Goal: Task Accomplishment & Management: Complete application form

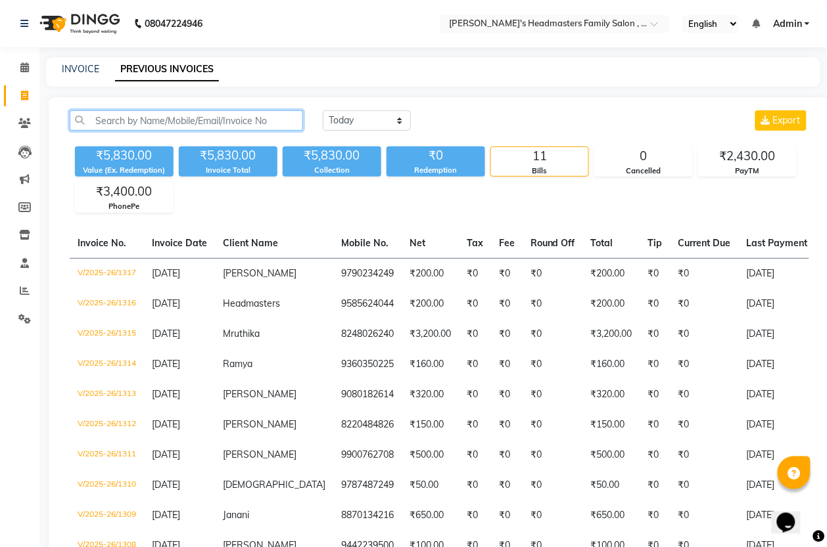
click at [136, 123] on input "text" at bounding box center [186, 120] width 233 height 20
type input "9585624044"
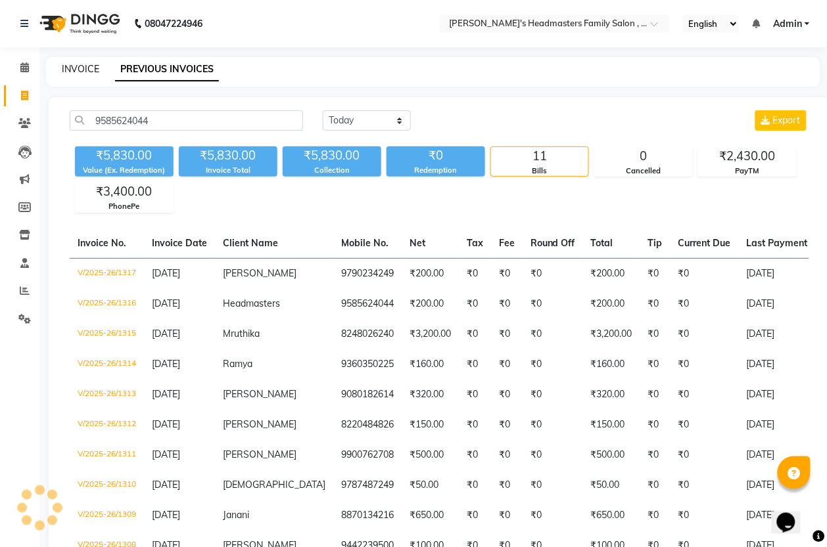
click at [74, 69] on link "INVOICE" at bounding box center [80, 69] width 37 height 12
select select "service"
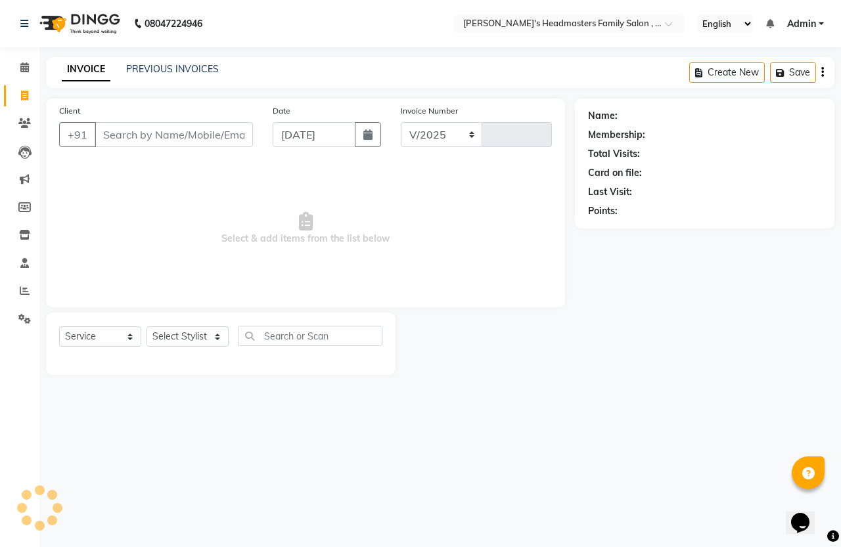
select select "7213"
type input "1318"
click at [152, 128] on input "Client" at bounding box center [174, 134] width 158 height 25
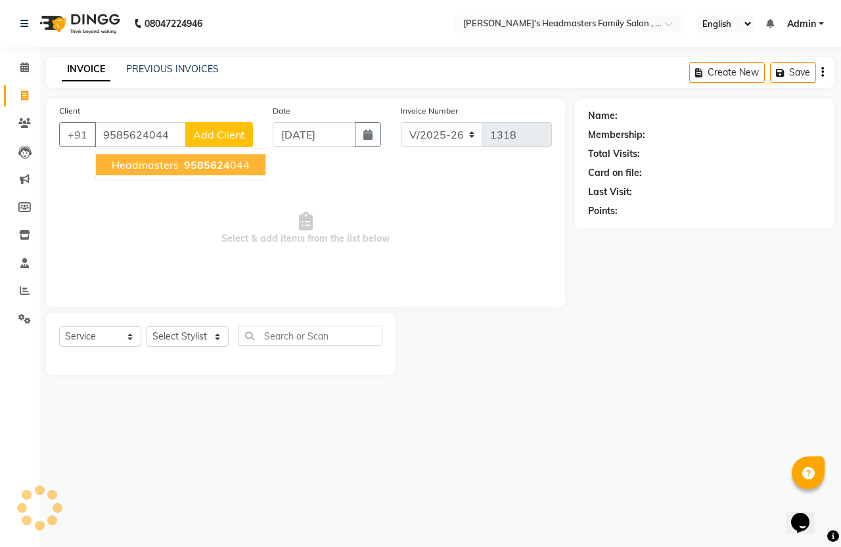
type input "9585624044"
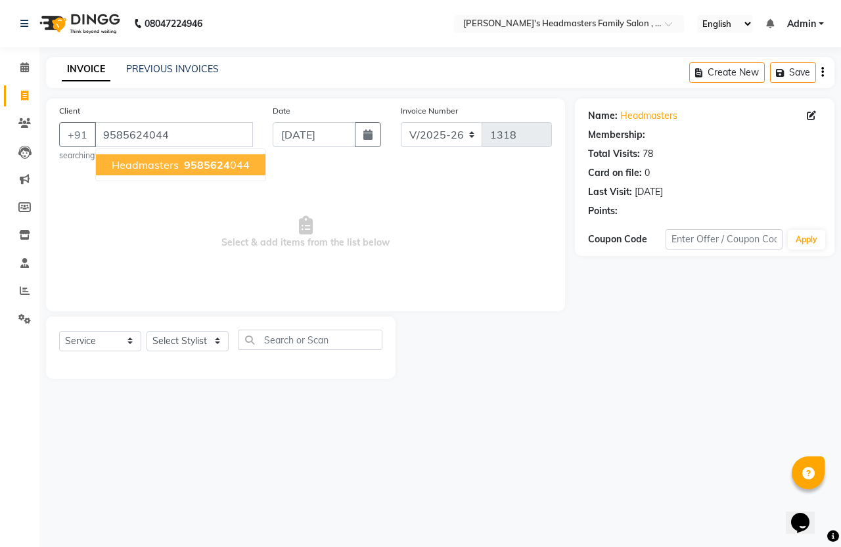
click at [166, 166] on span "Headmasters" at bounding box center [145, 164] width 67 height 13
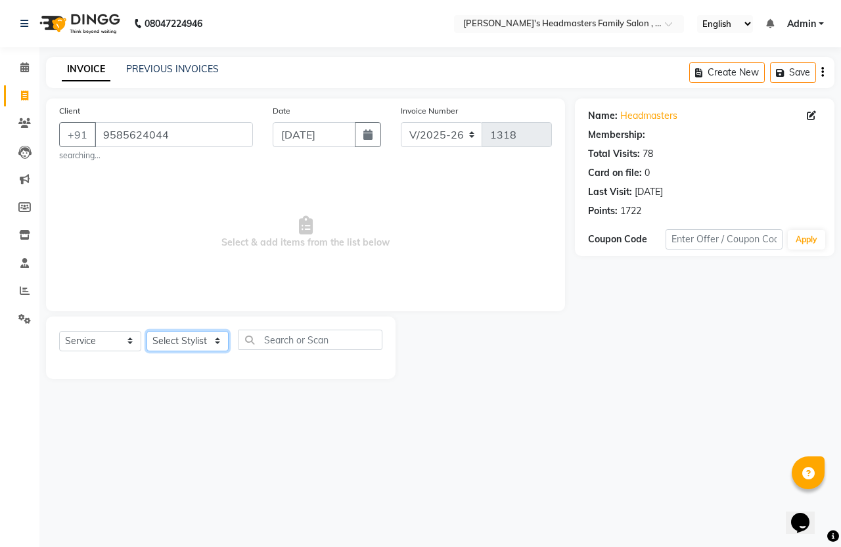
select select "1: Object"
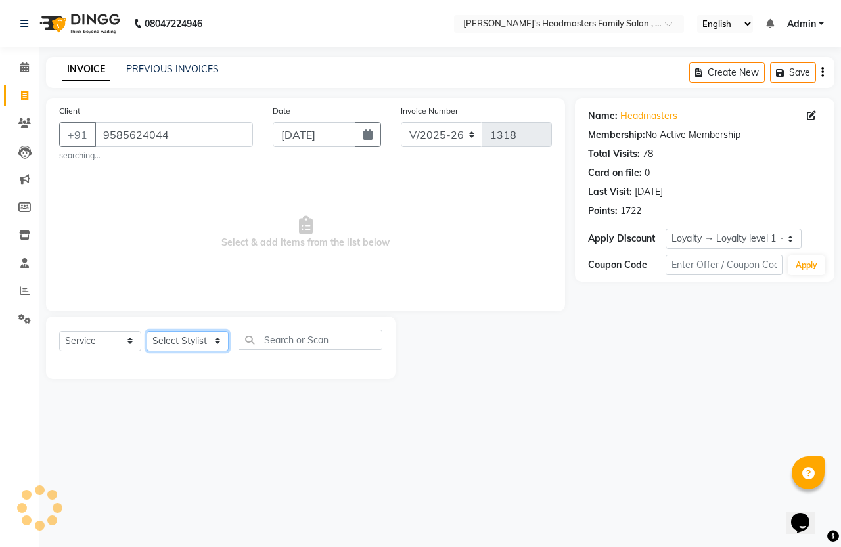
click at [166, 343] on select "Select Stylist [PERSON_NAME] [PERSON_NAME]" at bounding box center [188, 341] width 82 height 20
select select "61242"
click at [147, 331] on select "Select Stylist [PERSON_NAME] [PERSON_NAME]" at bounding box center [188, 341] width 82 height 20
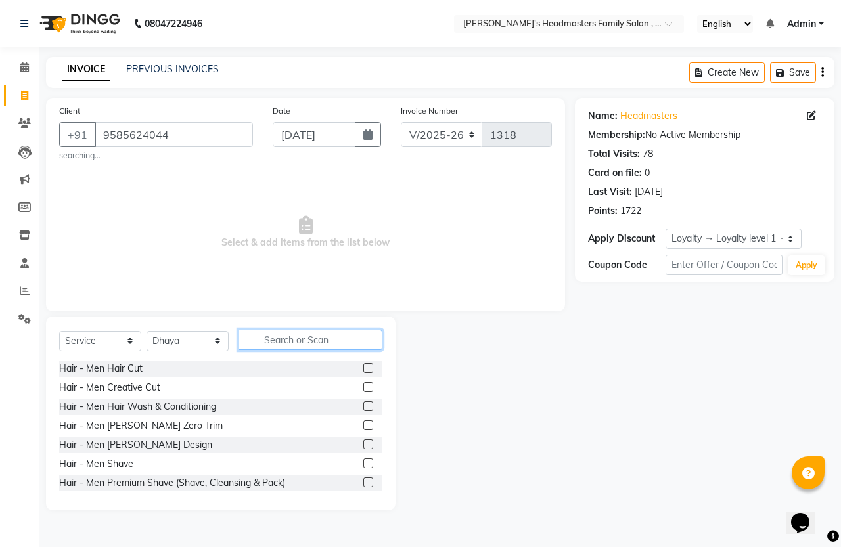
click at [299, 342] on input "text" at bounding box center [311, 340] width 144 height 20
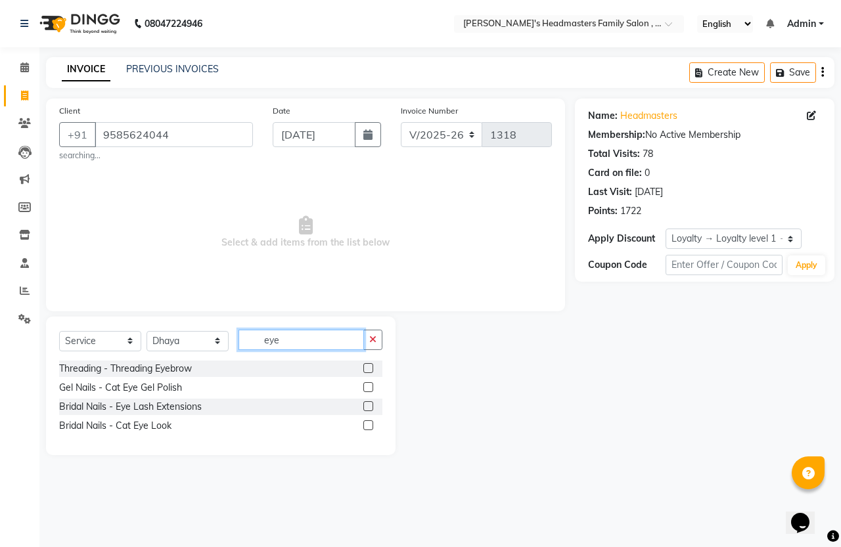
type input "eye"
click at [369, 373] on label at bounding box center [368, 368] width 10 height 10
click at [369, 373] on input "checkbox" at bounding box center [367, 369] width 9 height 9
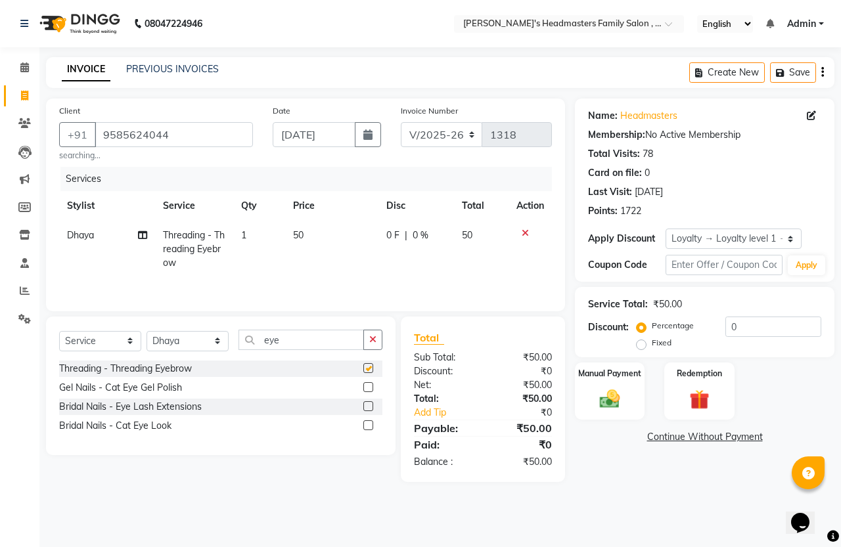
checkbox input "false"
click at [345, 266] on td "50" at bounding box center [331, 249] width 93 height 57
select select "61242"
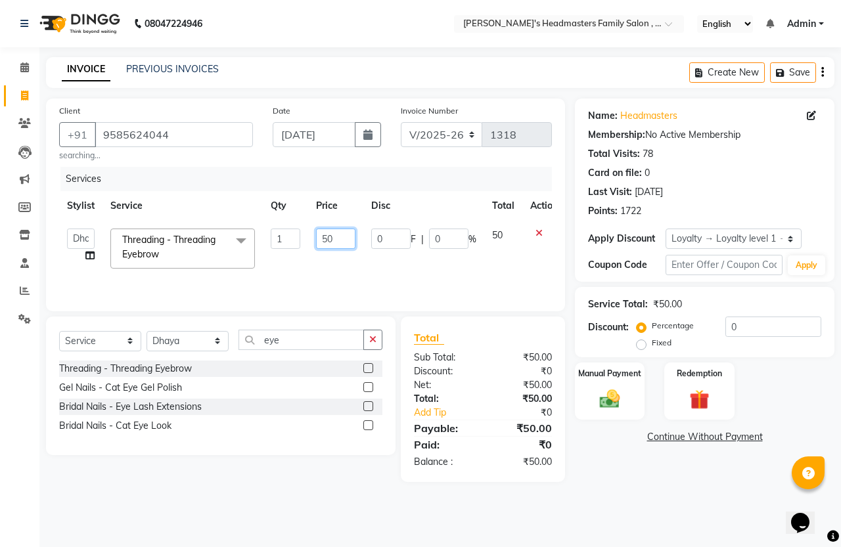
click at [335, 247] on input "50" at bounding box center [335, 239] width 39 height 20
type input "5"
type input "150"
drag, startPoint x: 348, startPoint y: 267, endPoint x: 399, endPoint y: 281, distance: 52.6
click at [349, 267] on td "150" at bounding box center [335, 249] width 55 height 56
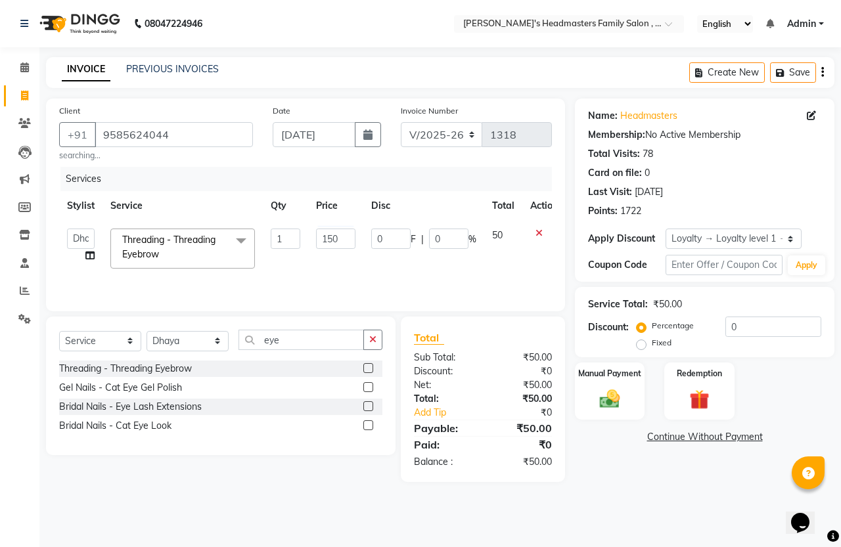
select select "61242"
click at [615, 411] on img at bounding box center [610, 399] width 34 height 24
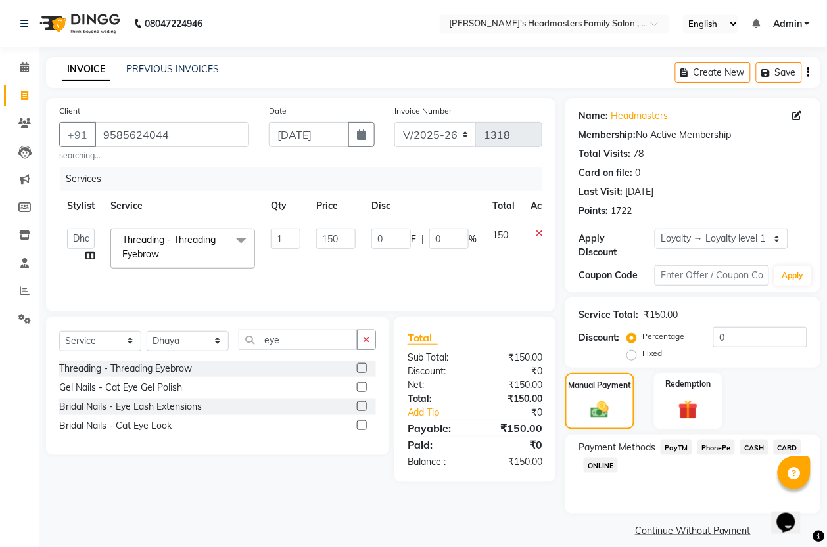
click at [708, 446] on span "PhonePe" at bounding box center [715, 447] width 37 height 15
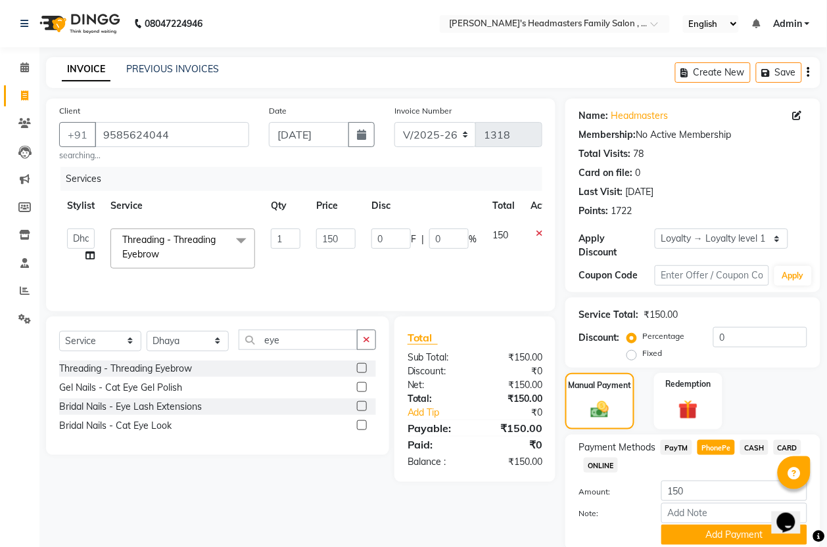
scroll to position [49, 0]
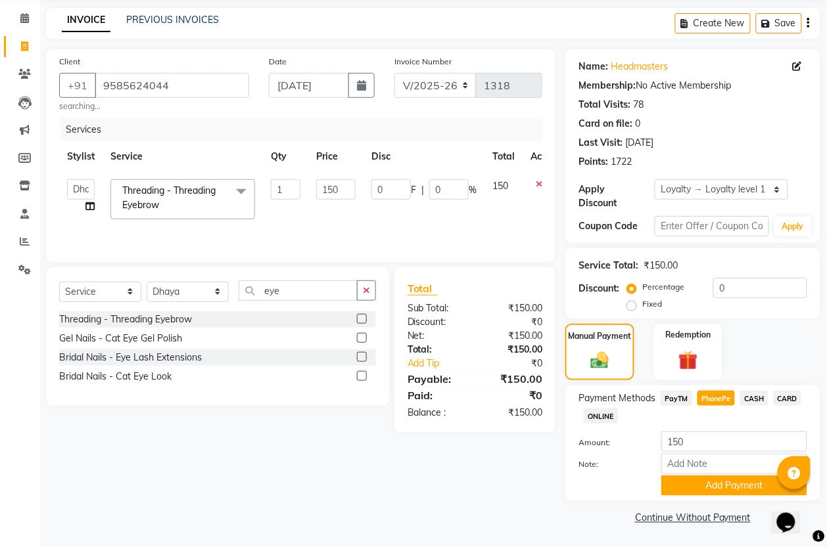
click at [682, 392] on span "PayTM" at bounding box center [677, 398] width 32 height 15
click at [699, 480] on button "Add Payment" at bounding box center [734, 486] width 146 height 20
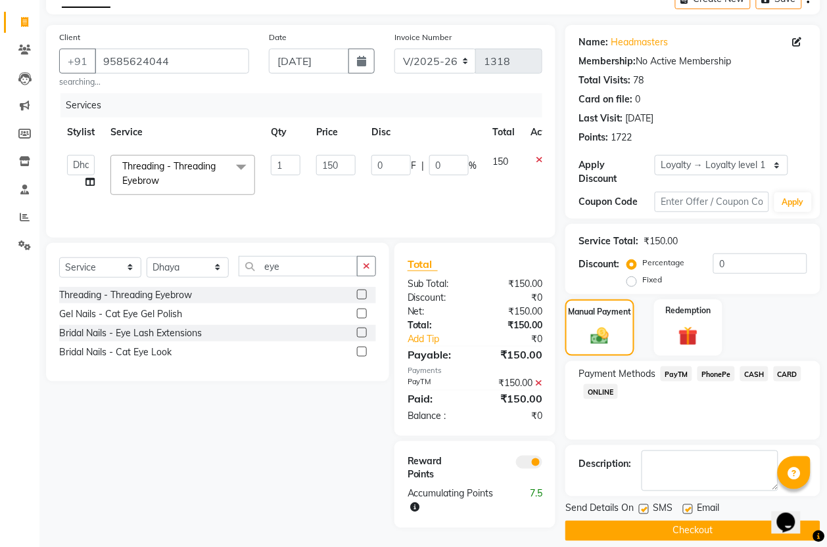
scroll to position [87, 0]
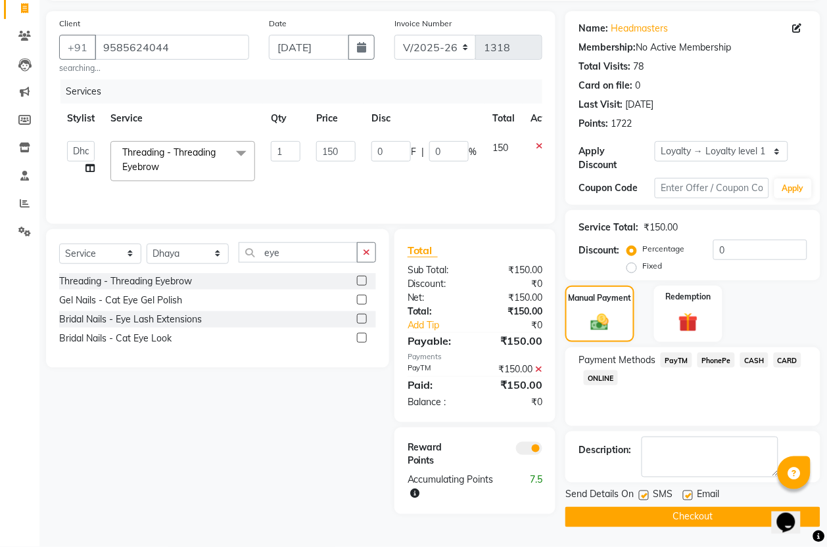
click at [655, 517] on button "Checkout" at bounding box center [692, 517] width 255 height 20
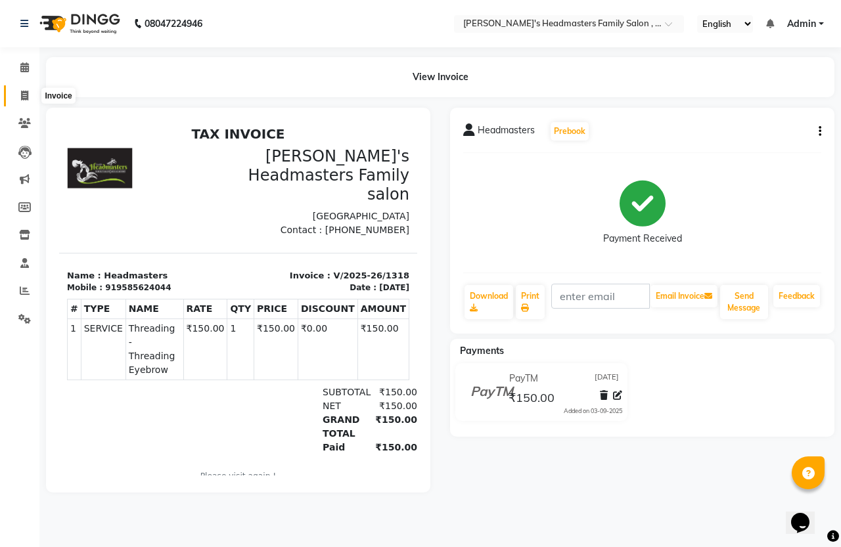
click at [28, 97] on span at bounding box center [24, 96] width 23 height 15
select select "service"
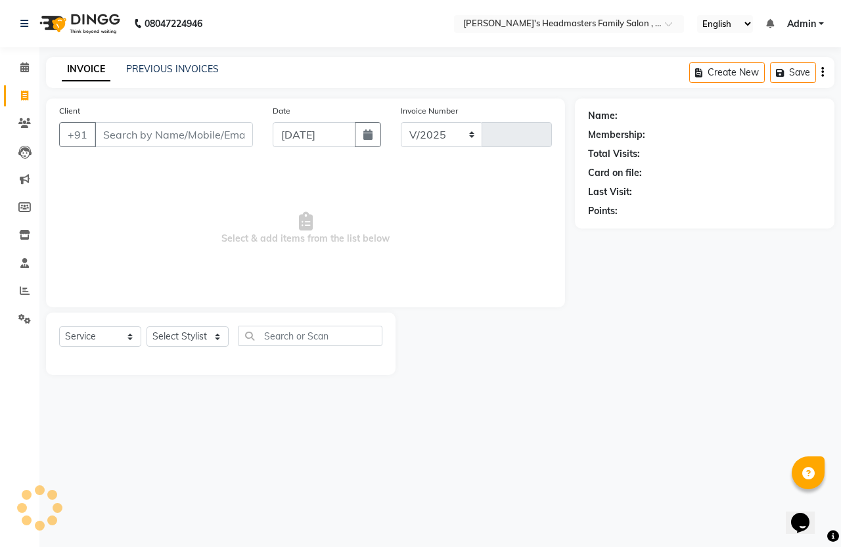
select select "7213"
type input "1319"
click at [204, 74] on div "PREVIOUS INVOICES" at bounding box center [172, 69] width 93 height 14
click at [202, 57] on div "INVOICE PREVIOUS INVOICES Create New Save" at bounding box center [440, 72] width 789 height 31
click at [202, 66] on link "PREVIOUS INVOICES" at bounding box center [172, 69] width 93 height 12
